Goal: Task Accomplishment & Management: Use online tool/utility

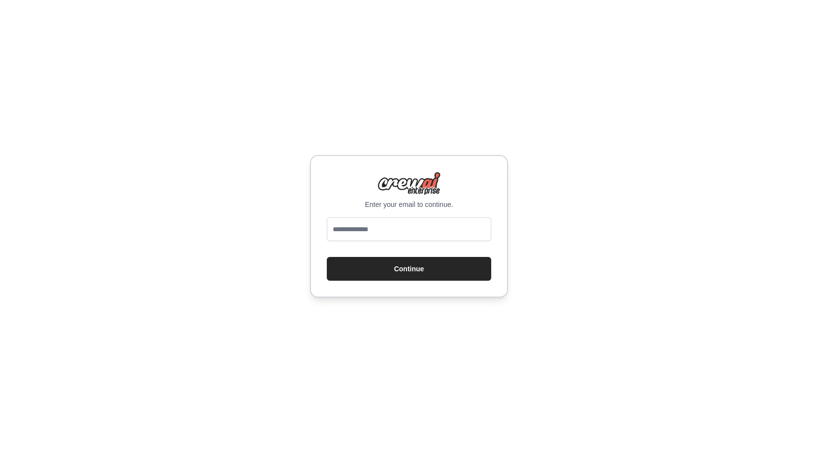
type input "**********"
click at [375, 272] on button "Continue" at bounding box center [409, 269] width 164 height 24
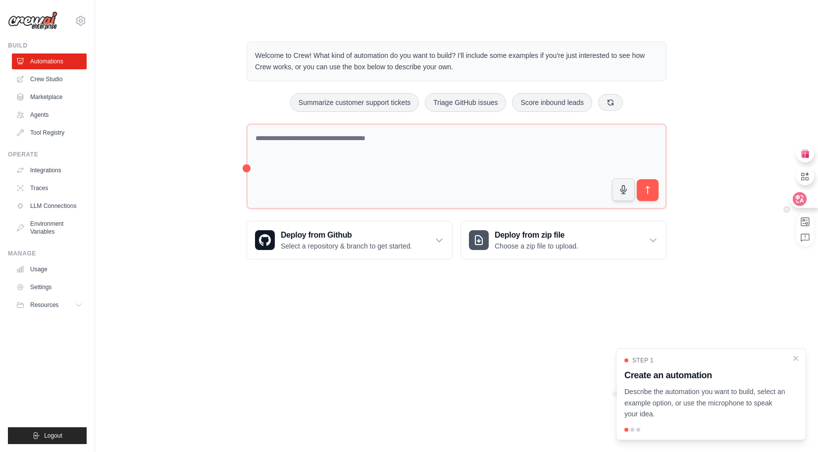
click at [806, 196] on icon at bounding box center [799, 199] width 14 height 14
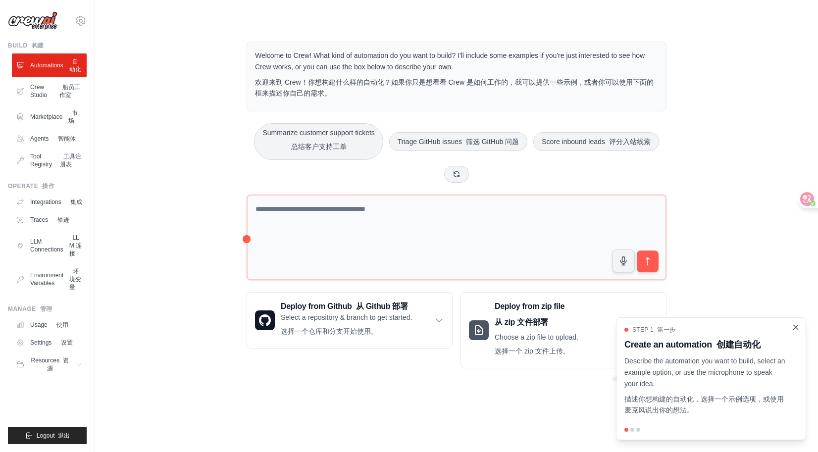
click at [795, 328] on icon "Close walkthrough" at bounding box center [795, 327] width 4 height 4
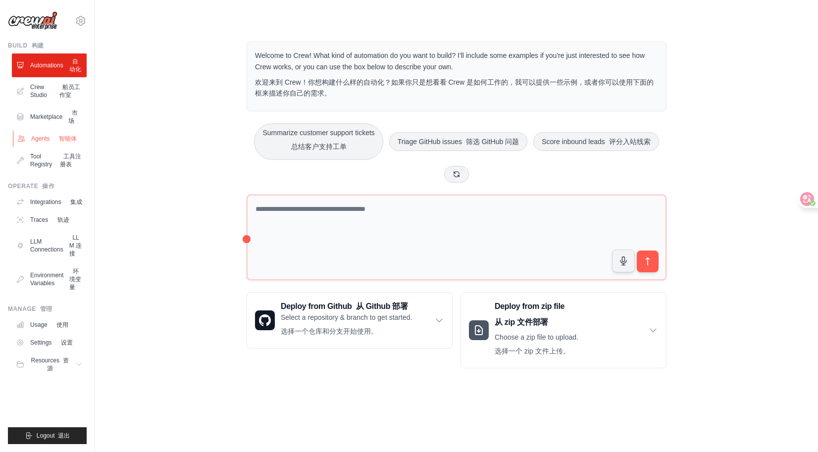
click at [35, 146] on link "Agents 智能体" at bounding box center [50, 139] width 75 height 16
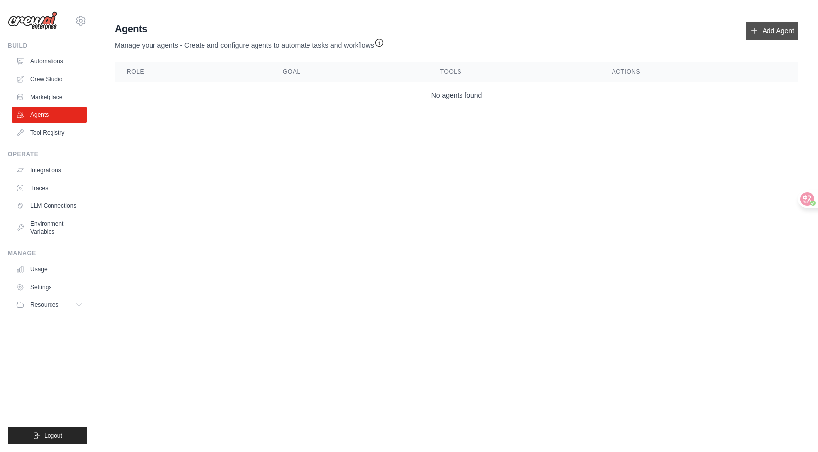
click at [752, 30] on icon at bounding box center [754, 31] width 8 height 8
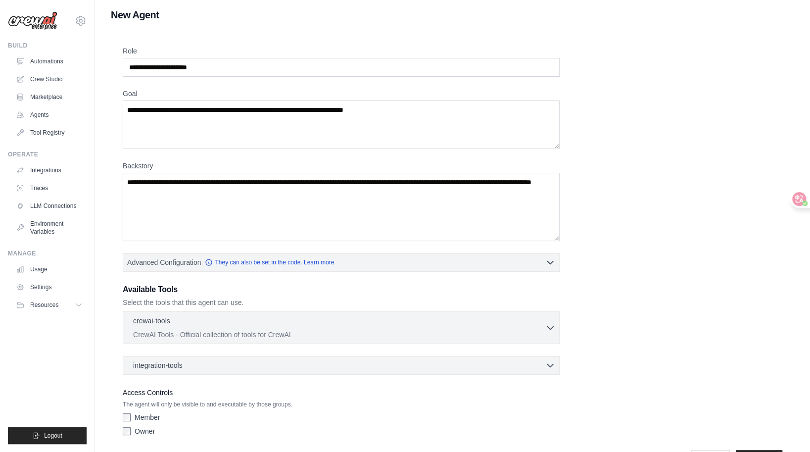
scroll to position [32, 0]
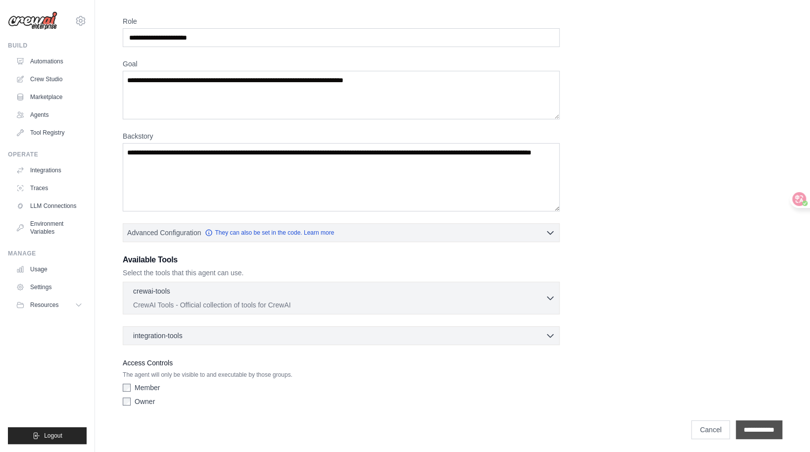
click at [744, 425] on input "**********" at bounding box center [759, 429] width 47 height 19
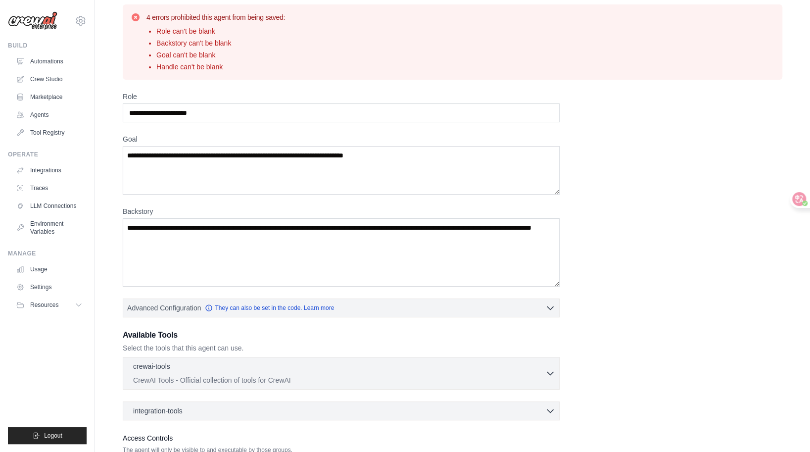
scroll to position [0, 0]
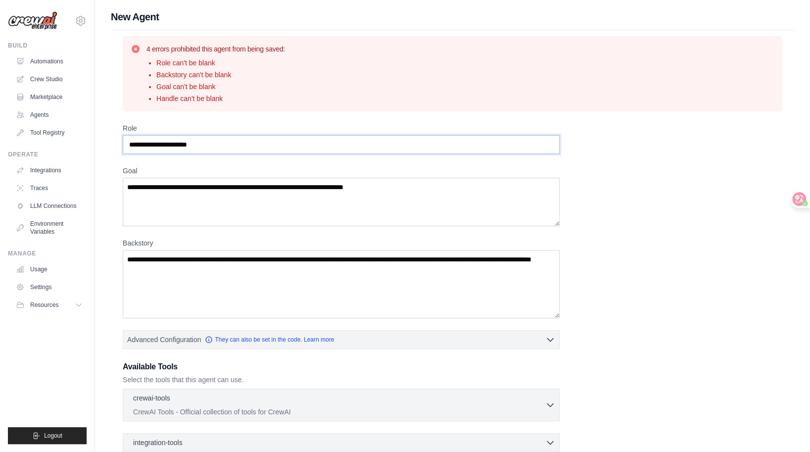
click at [219, 139] on input "Role" at bounding box center [341, 144] width 437 height 19
click at [200, 183] on textarea "Goal" at bounding box center [341, 202] width 437 height 48
click at [214, 282] on textarea "Backstory" at bounding box center [341, 284] width 437 height 68
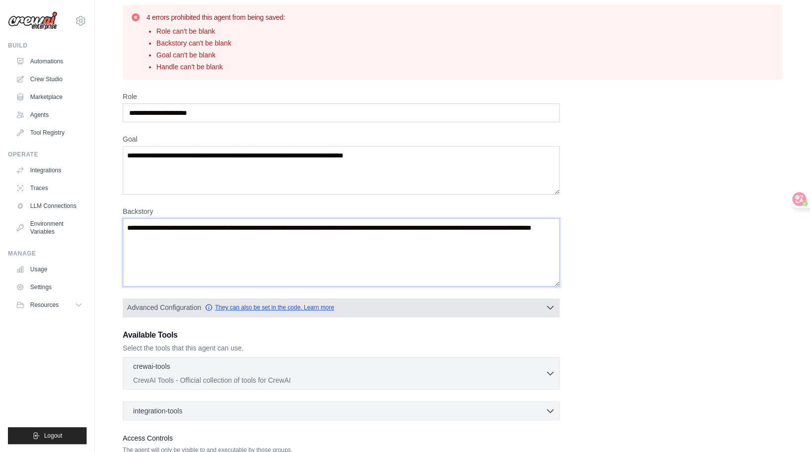
scroll to position [107, 0]
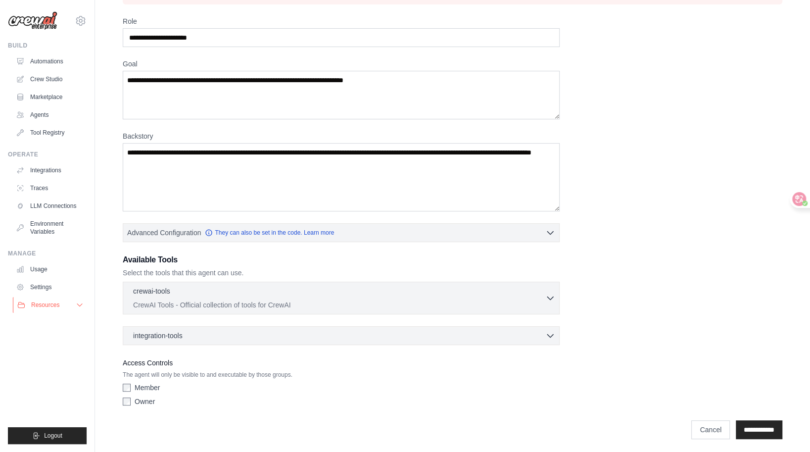
click at [71, 304] on button "Resources" at bounding box center [50, 305] width 75 height 16
click at [75, 303] on button "Resources" at bounding box center [50, 305] width 75 height 16
click at [52, 206] on link "LLM Connections" at bounding box center [50, 206] width 75 height 16
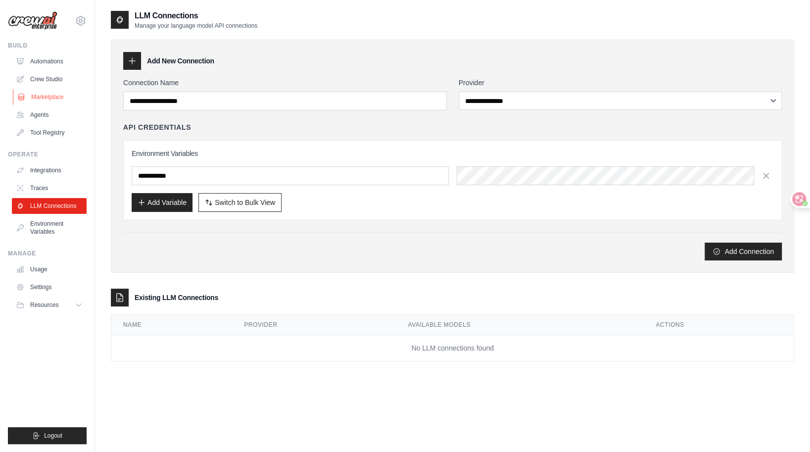
click at [47, 94] on link "Marketplace" at bounding box center [50, 97] width 75 height 16
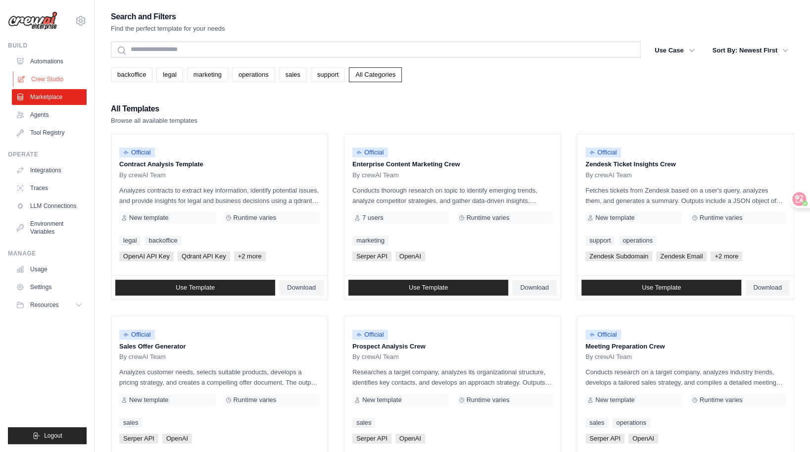
click at [44, 78] on link "Crew Studio" at bounding box center [50, 79] width 75 height 16
